Goal: Find specific page/section: Find specific page/section

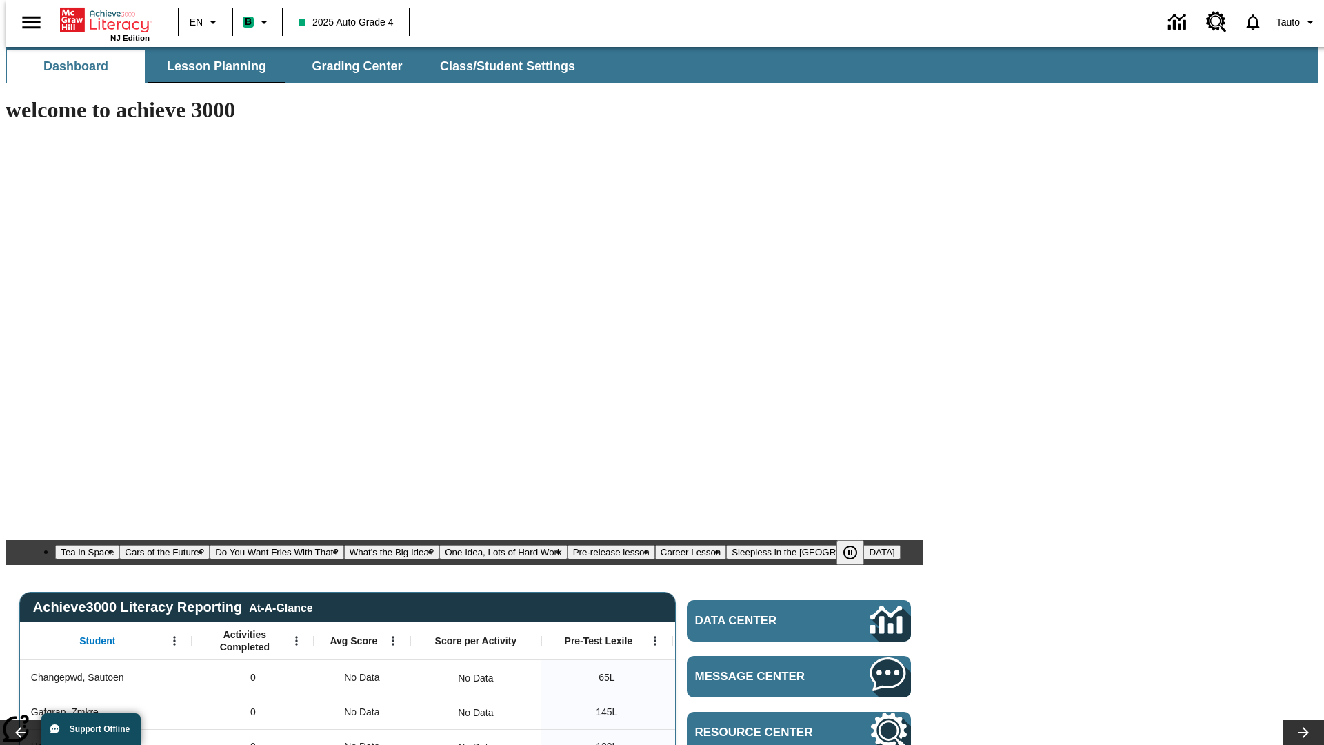
click at [211, 66] on span "Lesson Planning" at bounding box center [216, 67] width 99 height 16
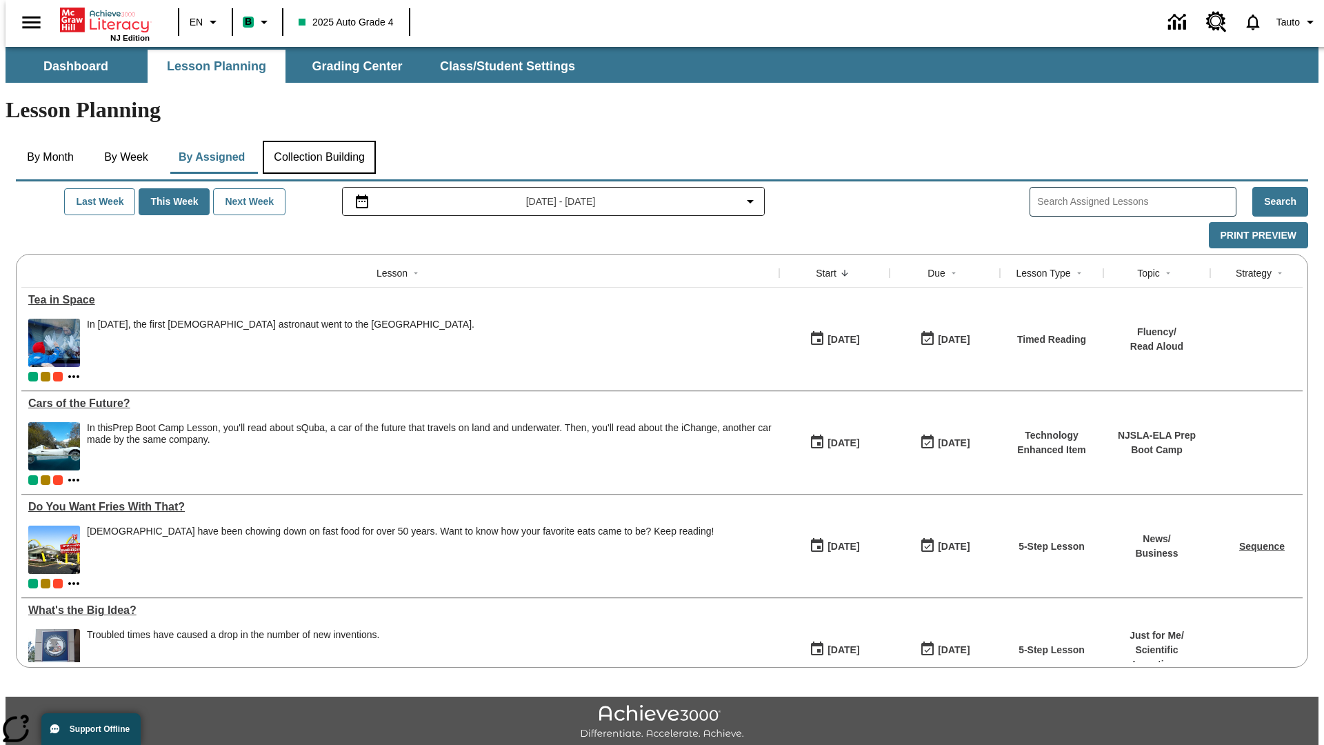
click at [319, 141] on button "Collection Building" at bounding box center [319, 157] width 113 height 33
